Goal: Obtain resource: Obtain resource

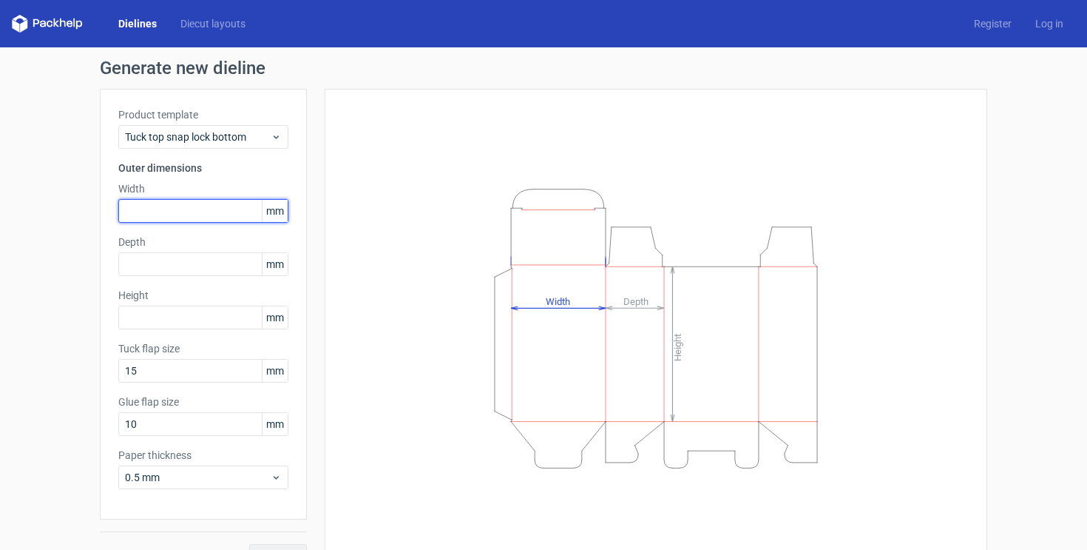
click at [172, 212] on input "text" at bounding box center [203, 211] width 170 height 24
click at [187, 132] on span "Tuck top snap lock bottom" at bounding box center [198, 136] width 146 height 15
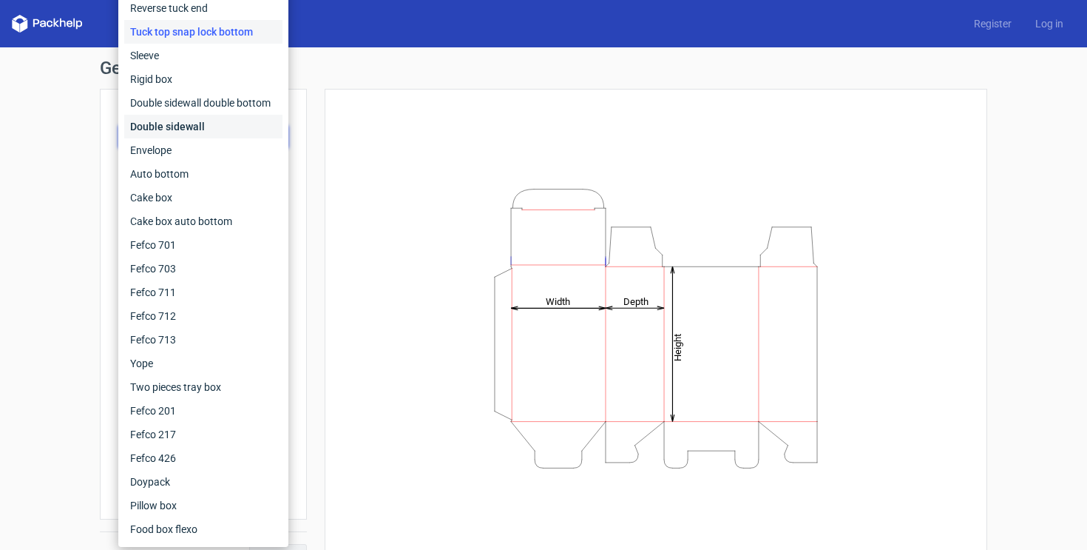
click at [210, 126] on div "Double sidewall" at bounding box center [203, 127] width 158 height 24
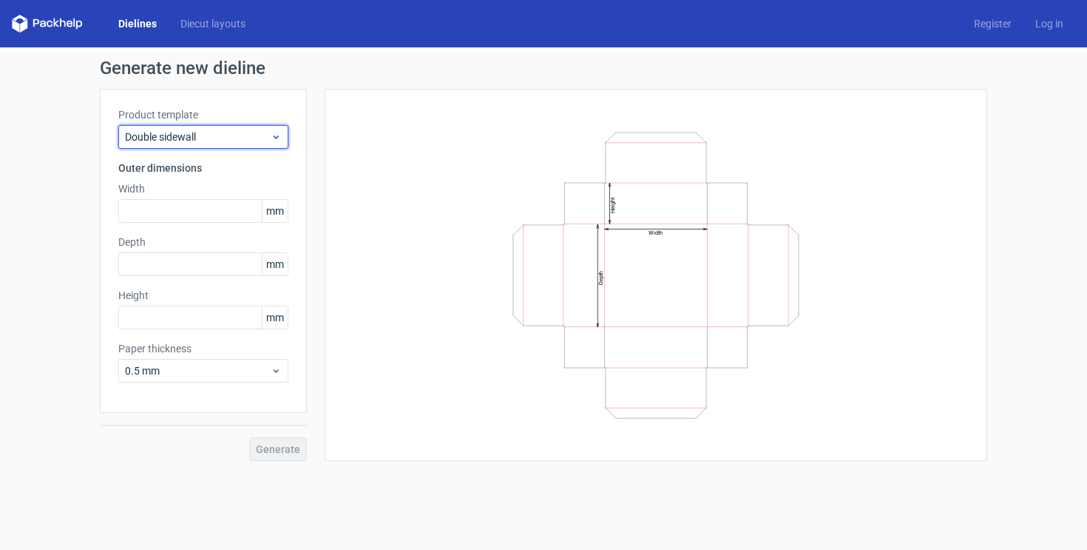
click at [180, 145] on div "Double sidewall" at bounding box center [203, 137] width 170 height 24
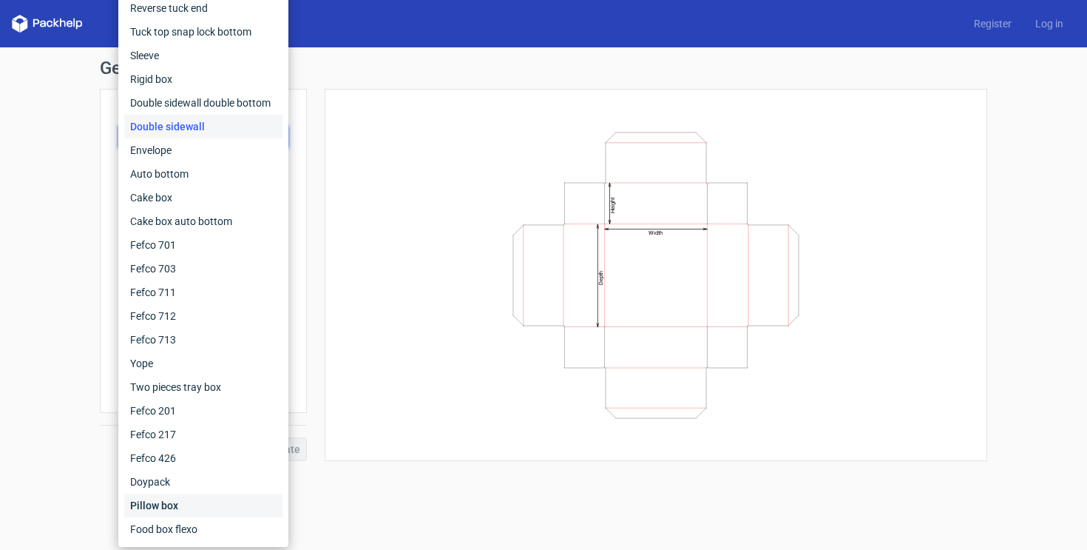
click at [192, 496] on div "Pillow box" at bounding box center [203, 505] width 158 height 24
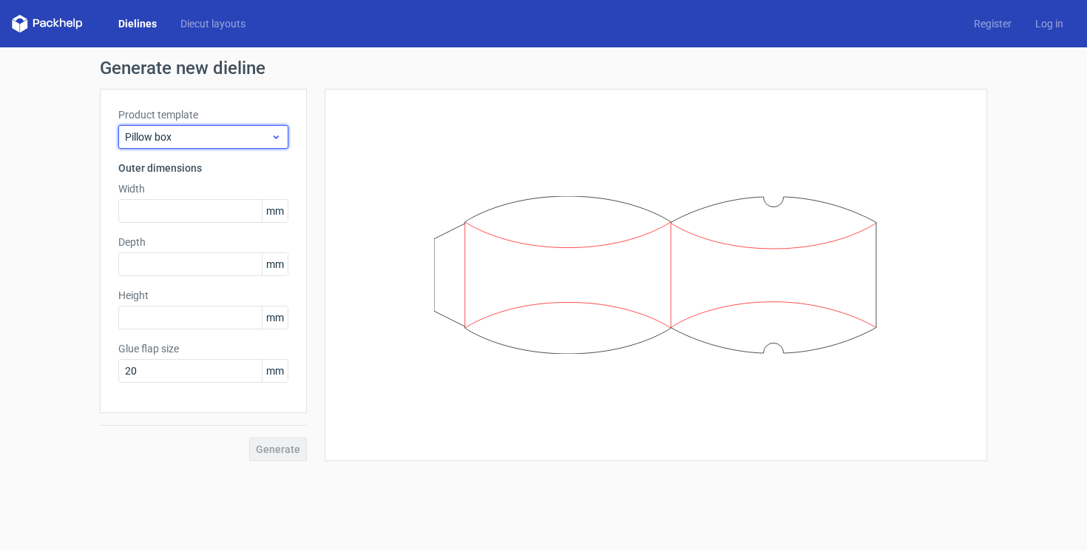
click at [190, 131] on span "Pillow box" at bounding box center [198, 136] width 146 height 15
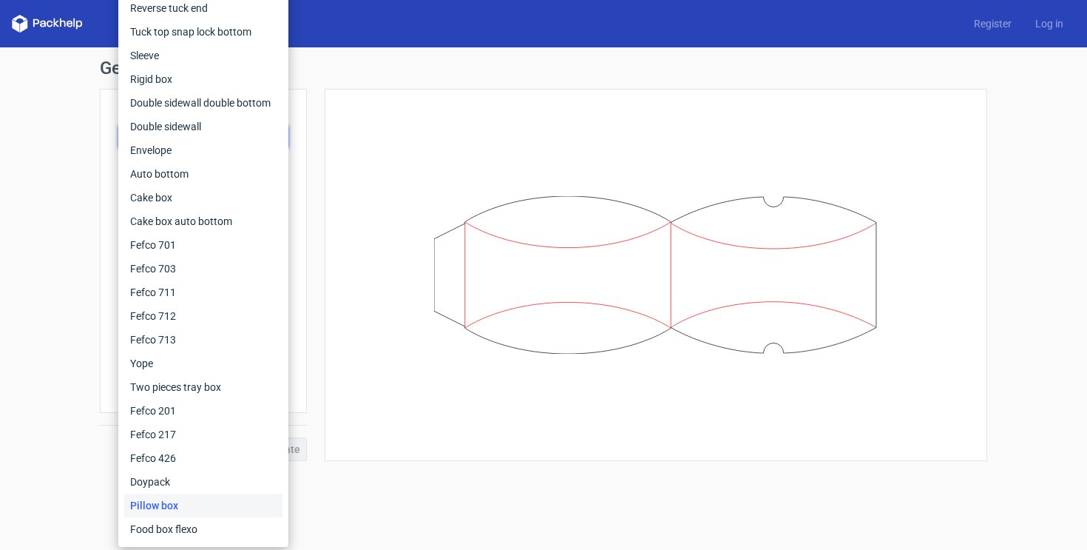
click at [397, 203] on div at bounding box center [656, 274] width 626 height 335
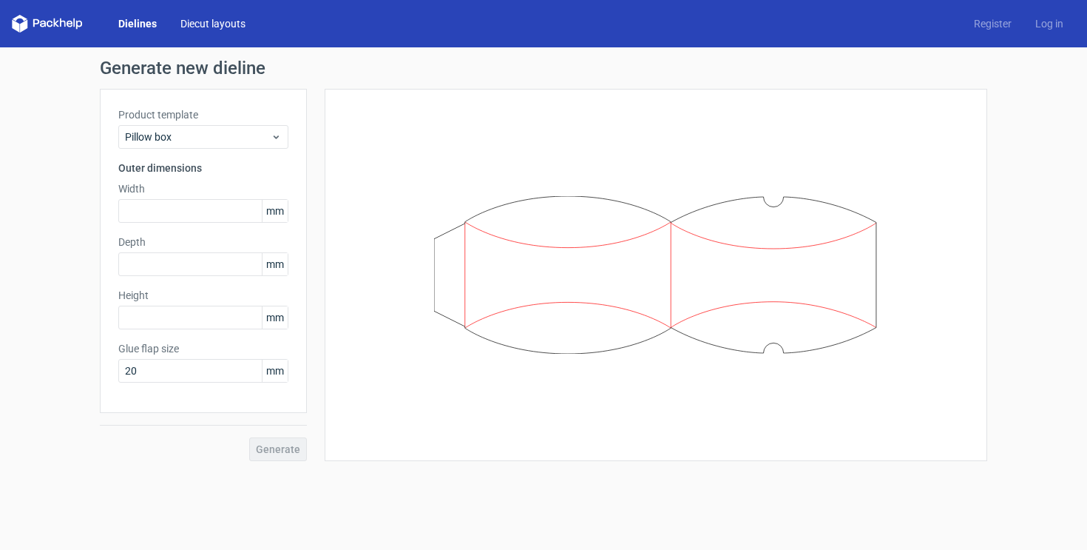
click at [212, 27] on link "Diecut layouts" at bounding box center [213, 23] width 89 height 15
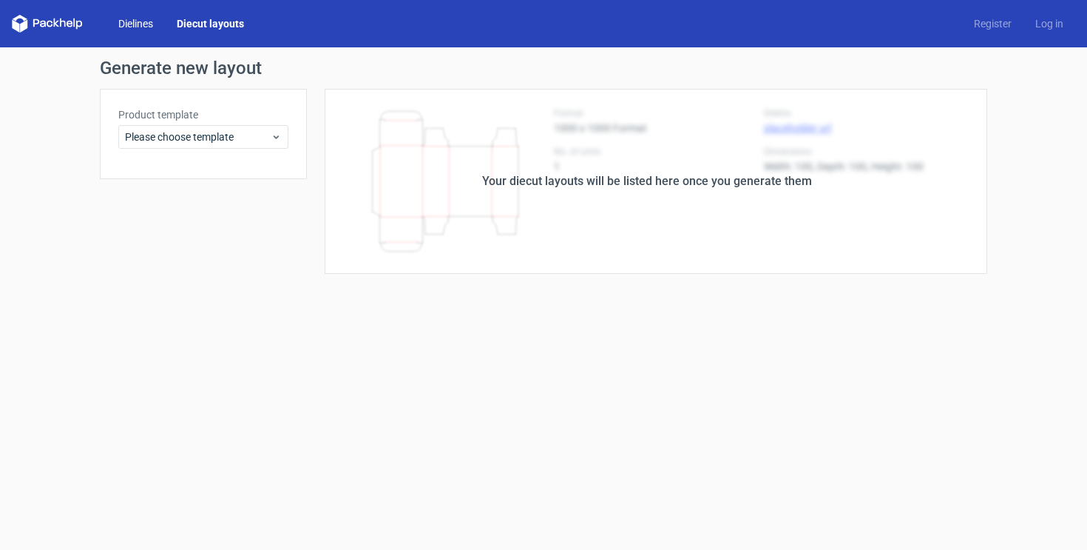
click at [165, 27] on link "Dielines" at bounding box center [136, 23] width 58 height 15
